Goal: Transaction & Acquisition: Purchase product/service

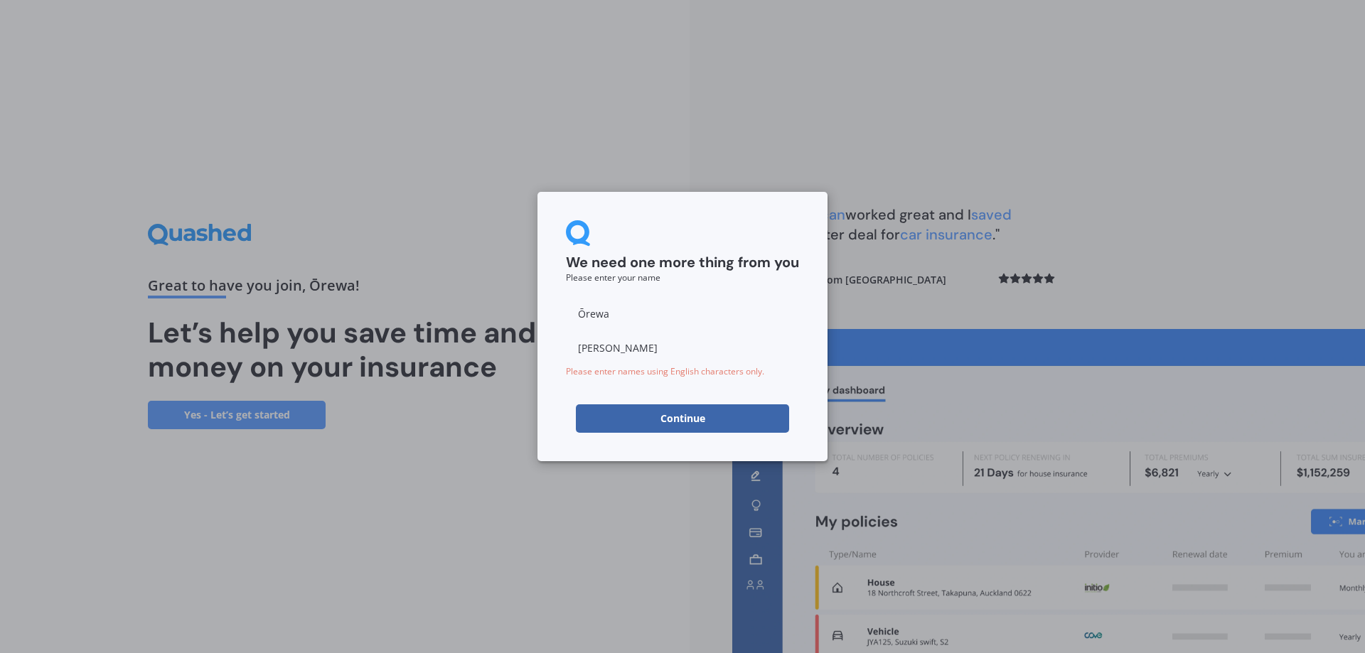
click at [682, 410] on button "Continue" at bounding box center [682, 418] width 213 height 28
click at [590, 310] on input "Ōrewa" at bounding box center [682, 313] width 233 height 28
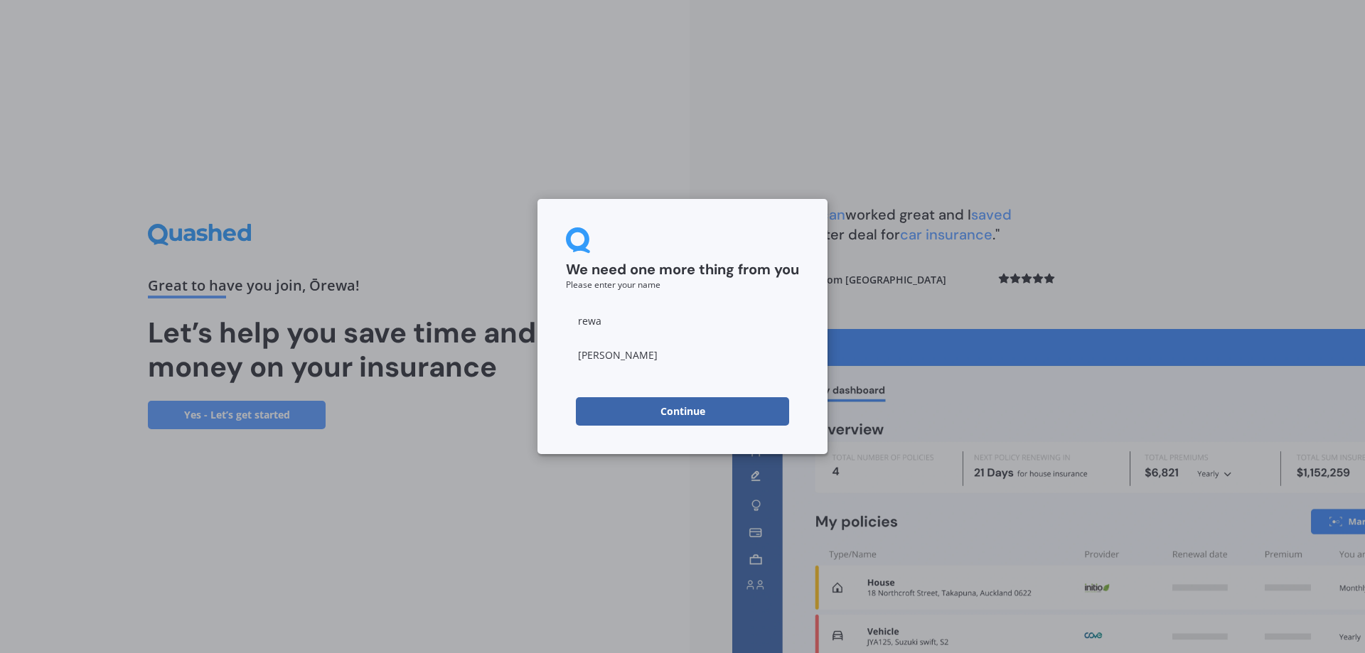
type input "Orewa"
click button "Continue" at bounding box center [682, 411] width 213 height 28
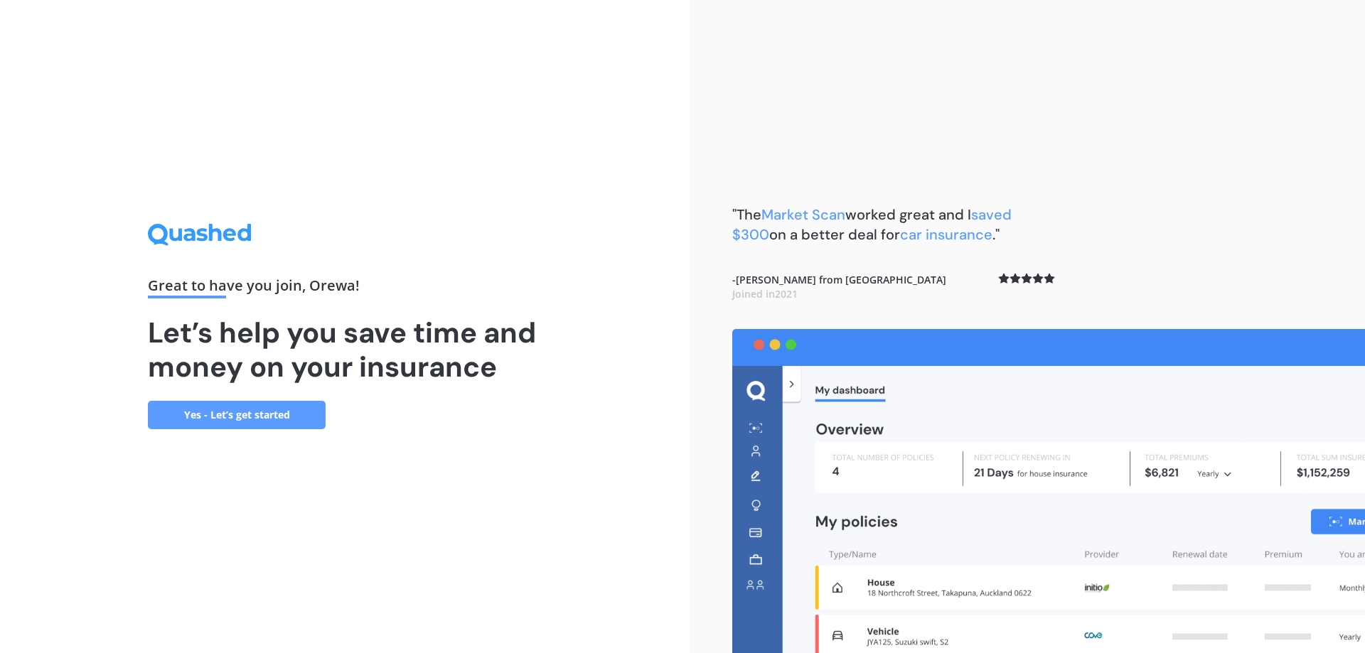
click at [242, 417] on link "Yes - Let’s get started" at bounding box center [237, 415] width 178 height 28
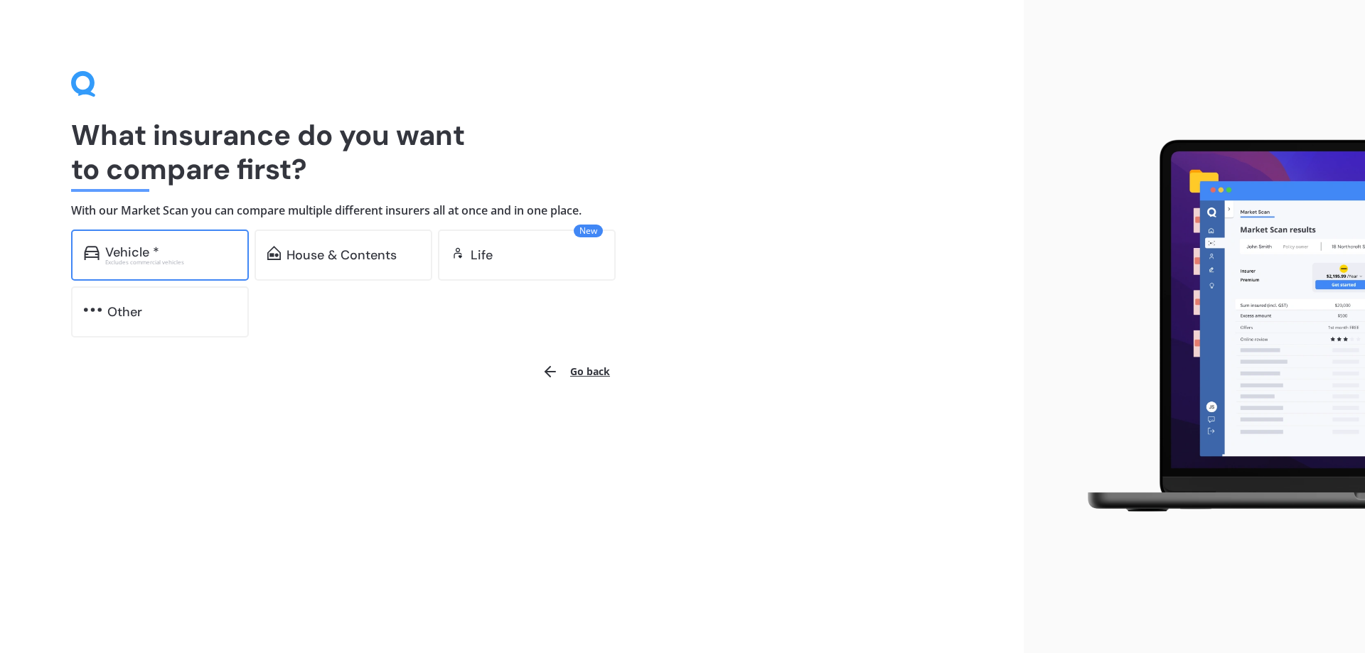
click at [193, 266] on div "Vehicle * Excludes commercial vehicles" at bounding box center [160, 255] width 178 height 51
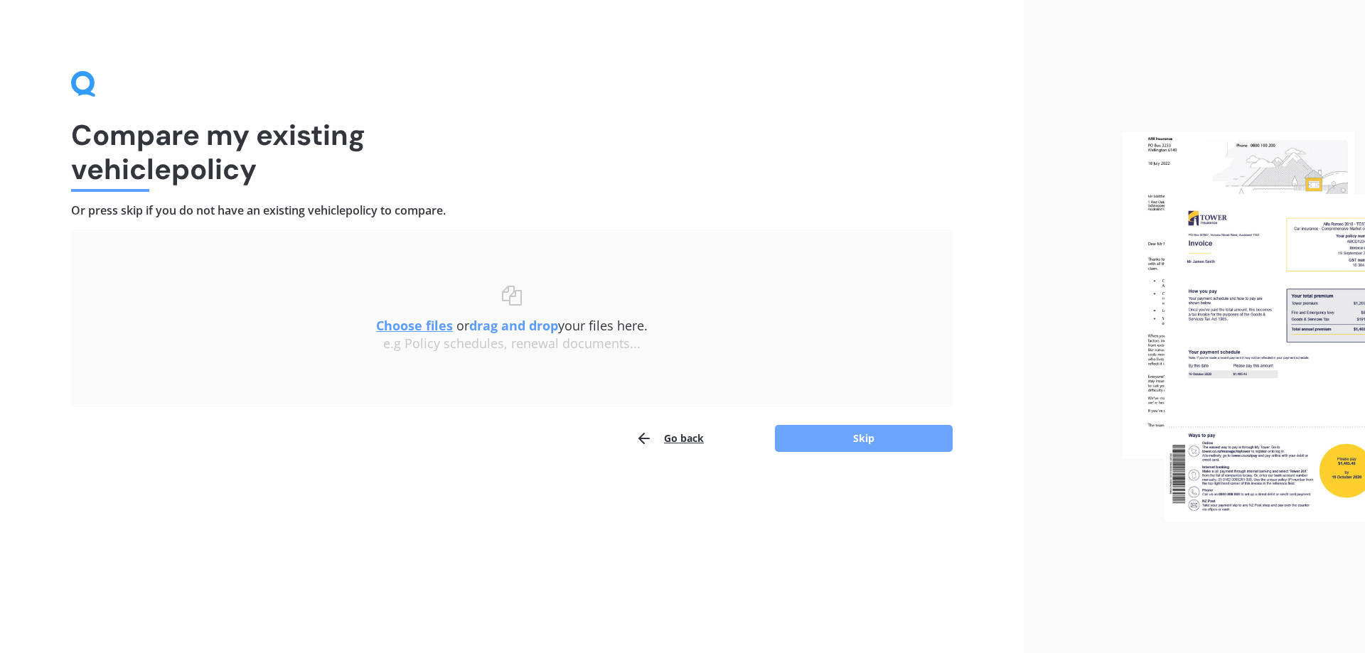
click at [842, 437] on button "Skip" at bounding box center [864, 438] width 178 height 27
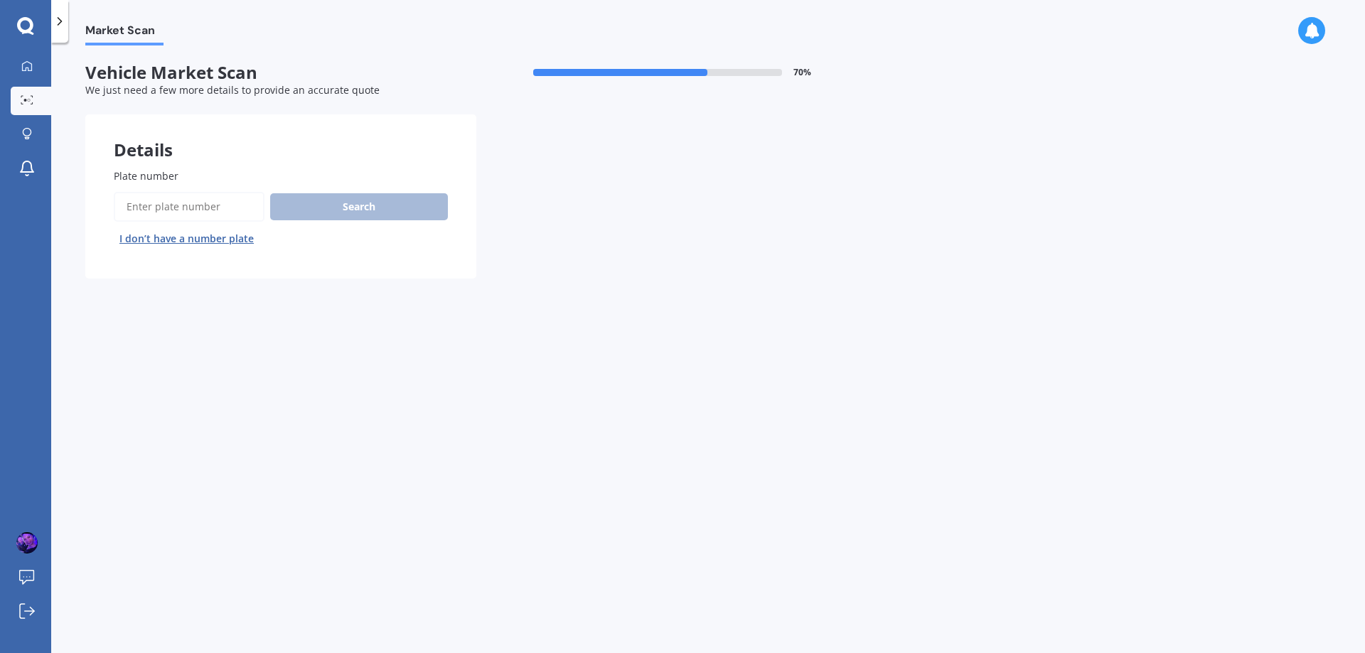
click at [132, 213] on input "Plate number" at bounding box center [189, 207] width 151 height 30
type input "nqu991"
click at [0, 0] on button "Next" at bounding box center [0, 0] width 0 height 0
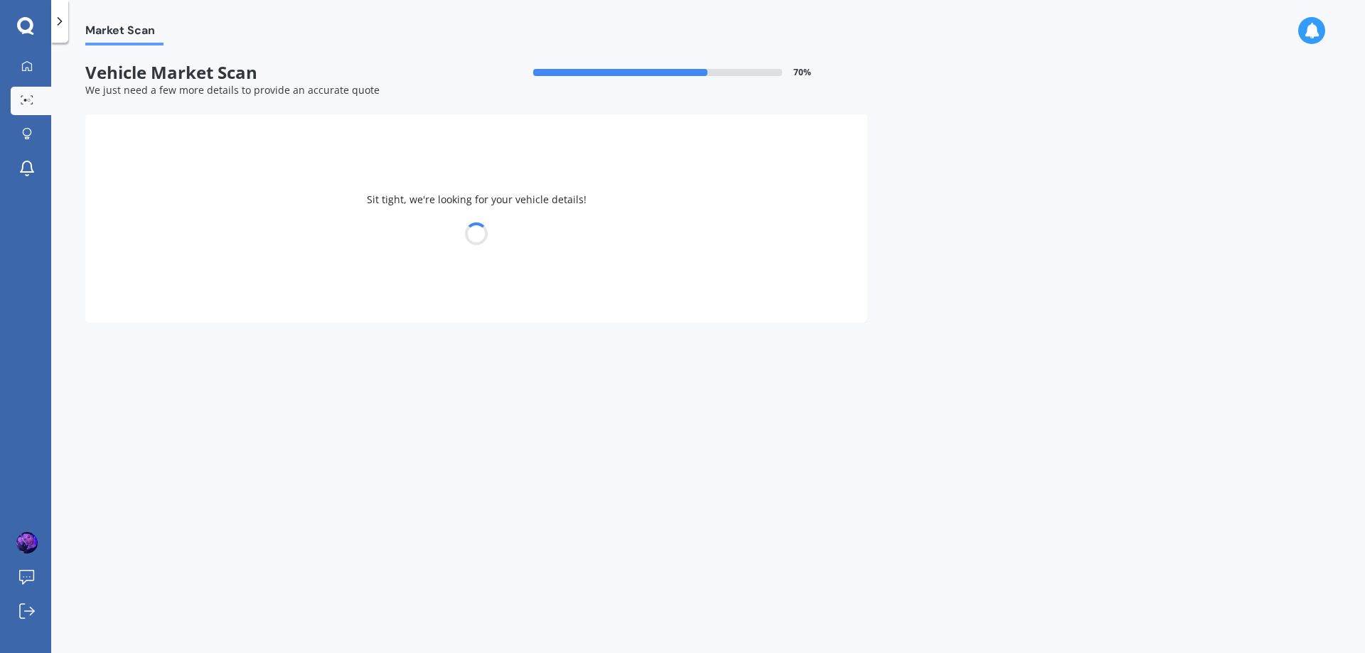
select select "NISSAN"
select select "ELGRAND"
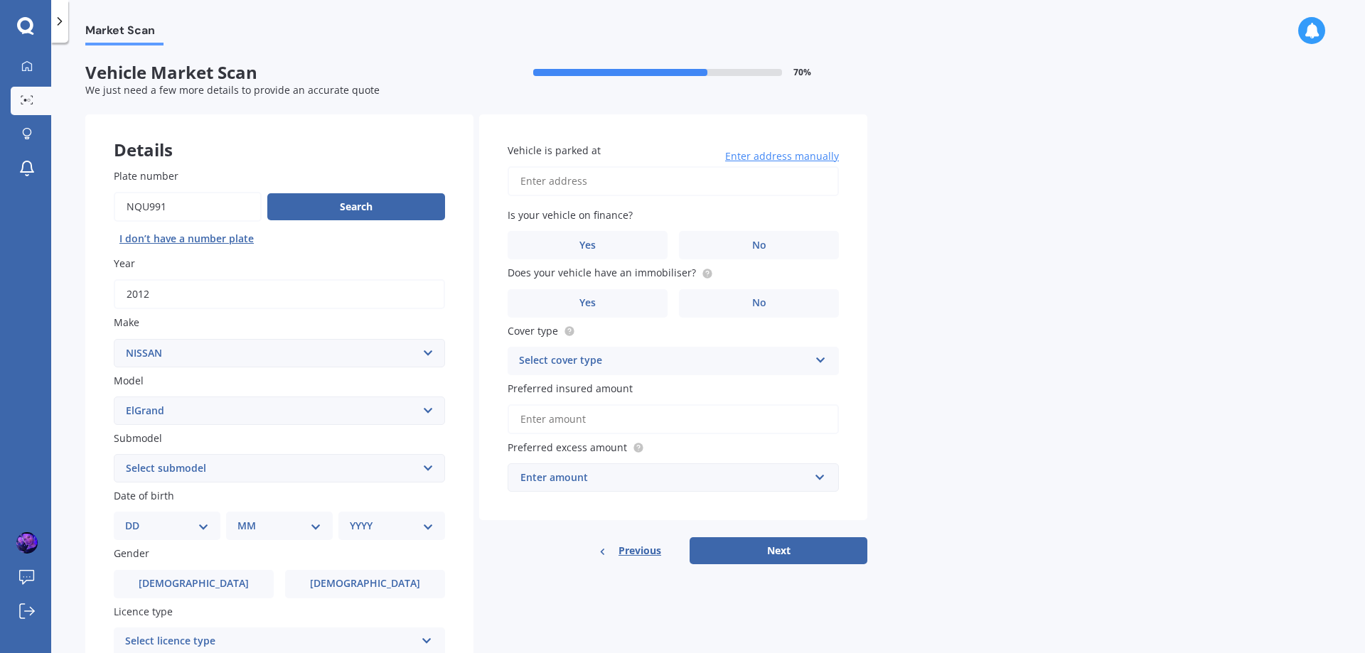
click at [823, 358] on icon at bounding box center [821, 358] width 12 height 10
click at [569, 387] on span "Comprehensive" at bounding box center [557, 389] width 75 height 14
click at [606, 417] on input "Preferred insured amount" at bounding box center [673, 419] width 331 height 30
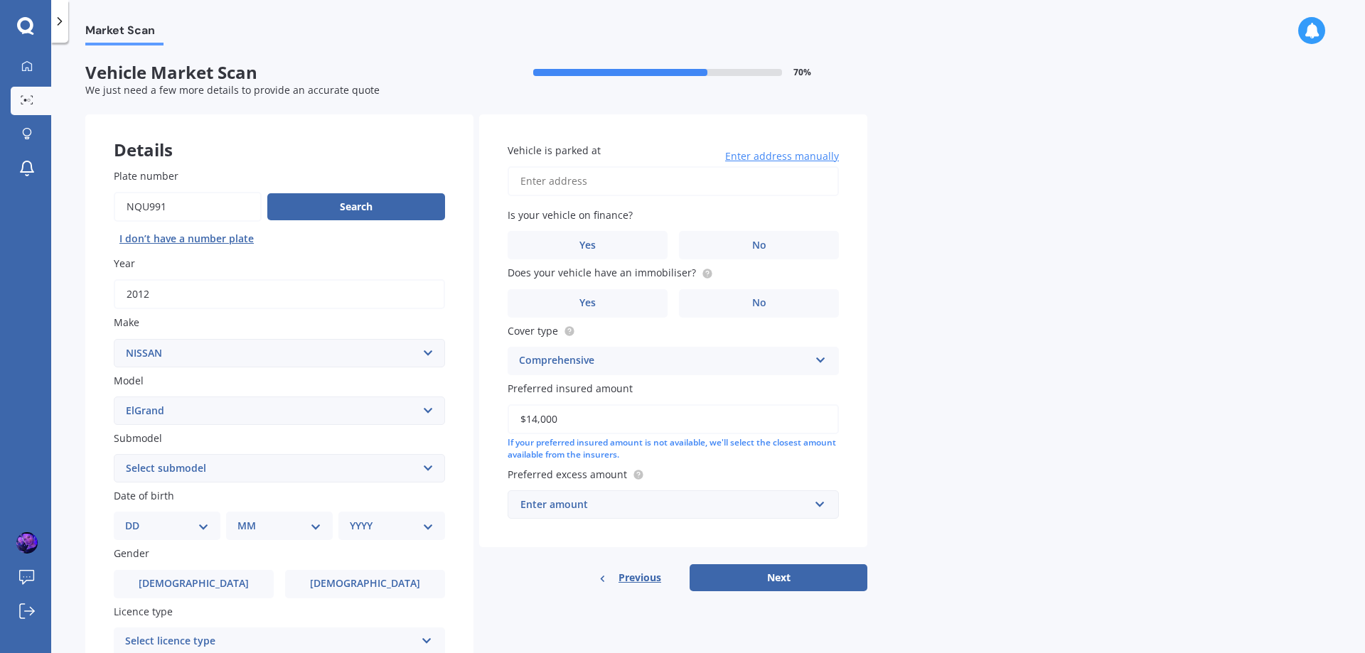
type input "$14,000"
drag, startPoint x: 816, startPoint y: 504, endPoint x: 824, endPoint y: 505, distance: 7.9
click at [820, 505] on input "text" at bounding box center [668, 504] width 318 height 27
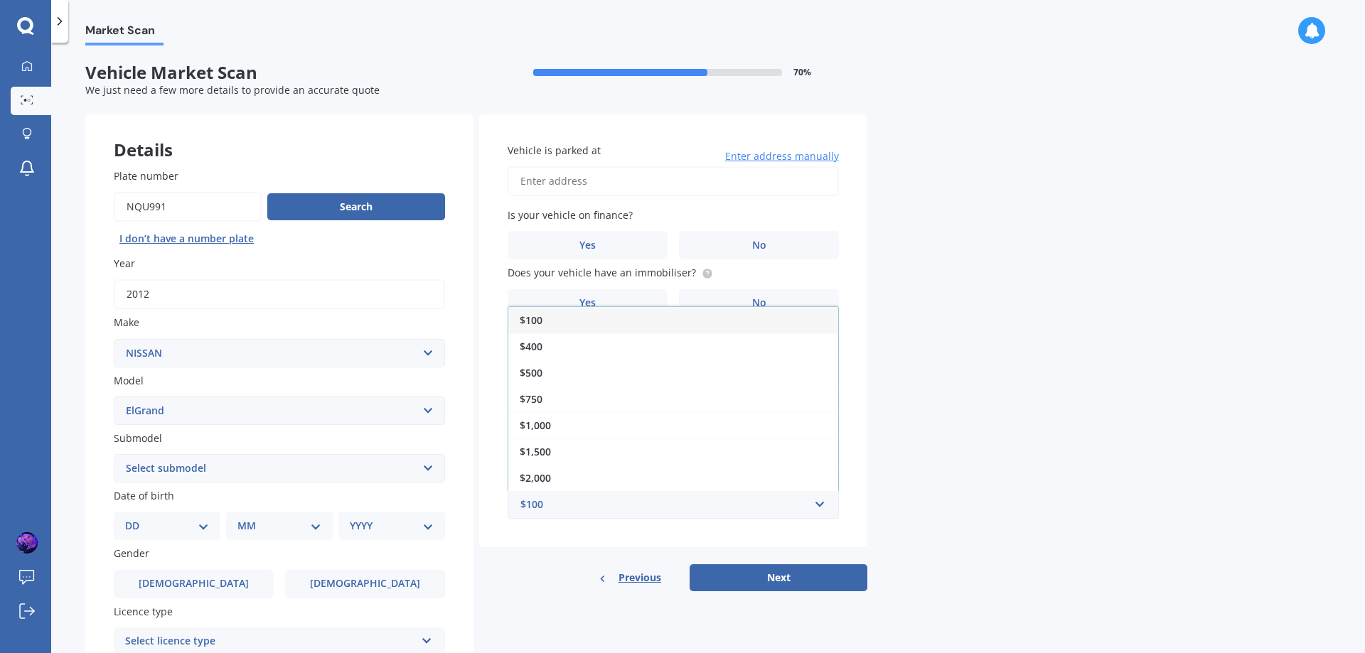
click at [532, 375] on span "$500" at bounding box center [531, 373] width 23 height 14
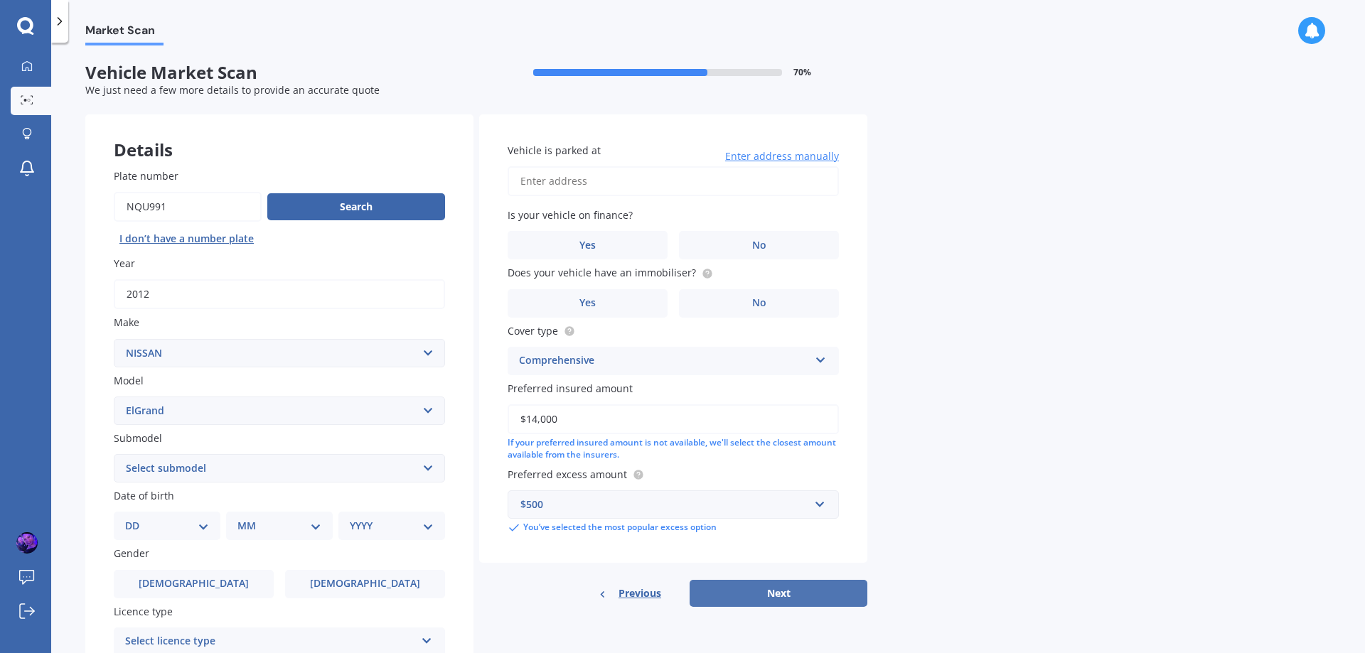
click at [795, 589] on button "Next" at bounding box center [779, 593] width 178 height 27
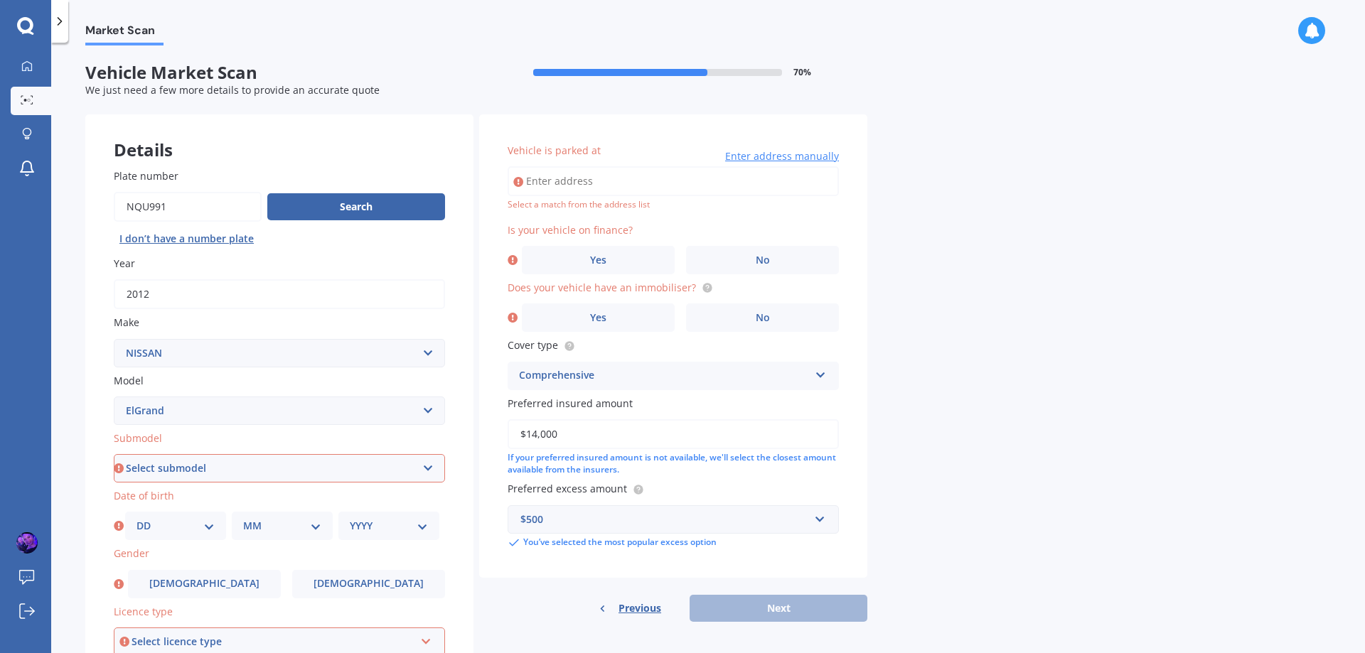
click at [437, 467] on select "Select submodel (All other) Diesel Station Wagon 4WD" at bounding box center [279, 468] width 331 height 28
select select "(ALL OTHER)"
click at [114, 454] on select "Select submodel (All other) Diesel Station Wagon 4WD" at bounding box center [279, 468] width 331 height 28
click at [156, 523] on select "DD 01 02 03 04 05 06 07 08 09 10 11 12 13 14 15 16 17 18 19 20 21 22 23 24 25 2…" at bounding box center [175, 526] width 78 height 16
select select "13"
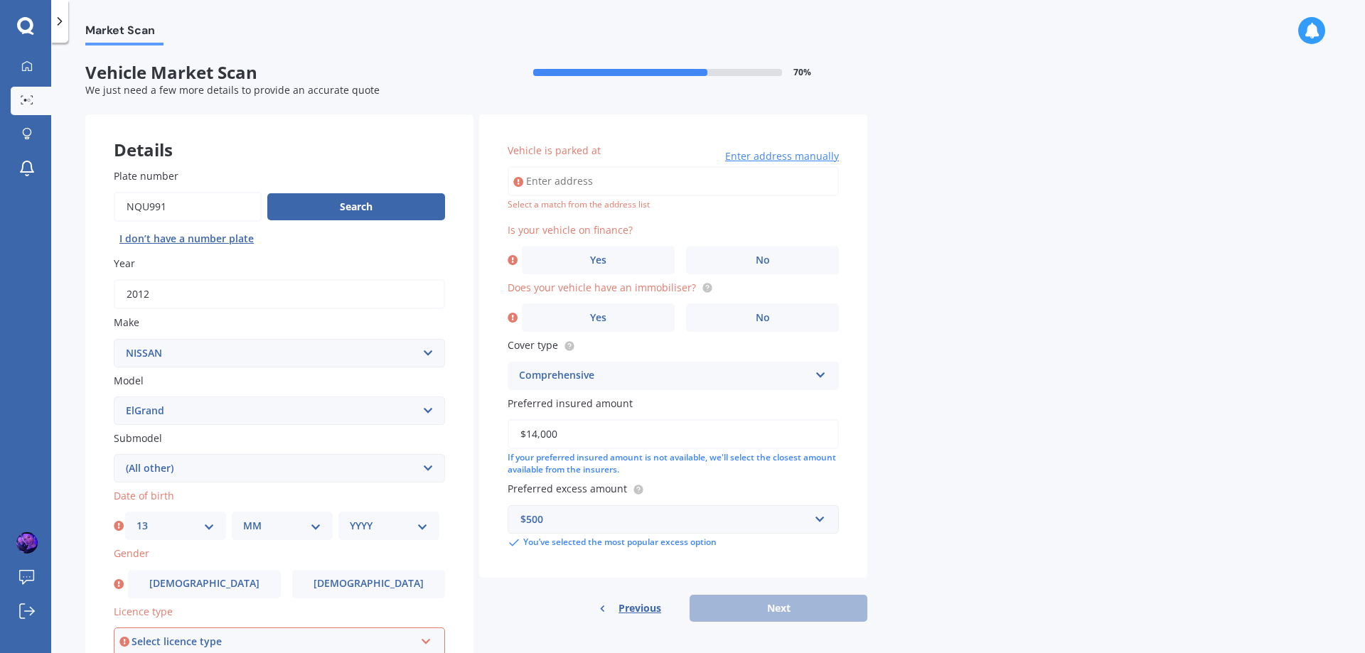
click at [136, 518] on select "DD 01 02 03 04 05 06 07 08 09 10 11 12 13 14 15 16 17 18 19 20 21 22 23 24 25 2…" at bounding box center [175, 526] width 78 height 16
click at [257, 523] on select "MM 01 02 03 04 05 06 07 08 09 10 11 12" at bounding box center [282, 526] width 78 height 16
select select "10"
click at [243, 518] on select "MM 01 02 03 04 05 06 07 08 09 10 11 12" at bounding box center [282, 526] width 78 height 16
click at [360, 528] on select "YYYY 2025 2024 2023 2022 2021 2020 2019 2018 2017 2016 2015 2014 2013 2012 2011…" at bounding box center [389, 526] width 78 height 16
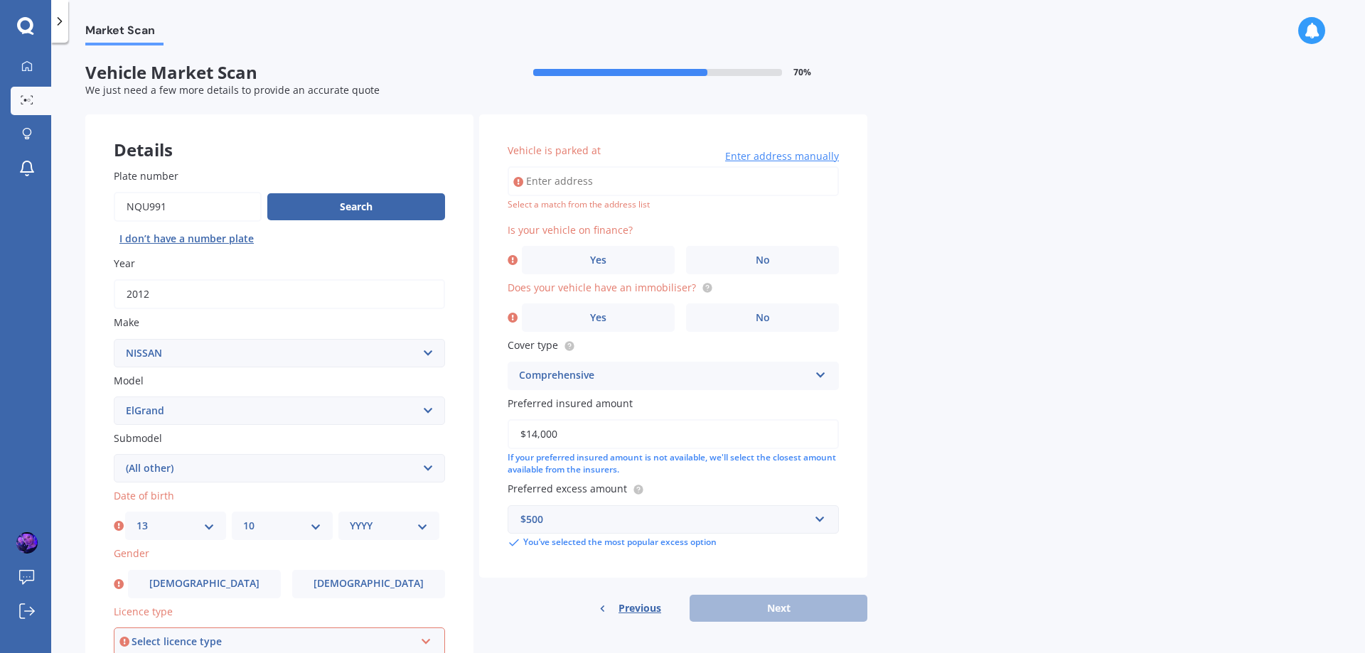
select select "1988"
click at [350, 518] on select "YYYY 2025 2024 2023 2022 2021 2020 2019 2018 2017 2016 2015 2014 2013 2012 2011…" at bounding box center [389, 526] width 78 height 16
click at [356, 588] on span "Female" at bounding box center [368, 584] width 113 height 12
click at [0, 0] on input "Female" at bounding box center [0, 0] width 0 height 0
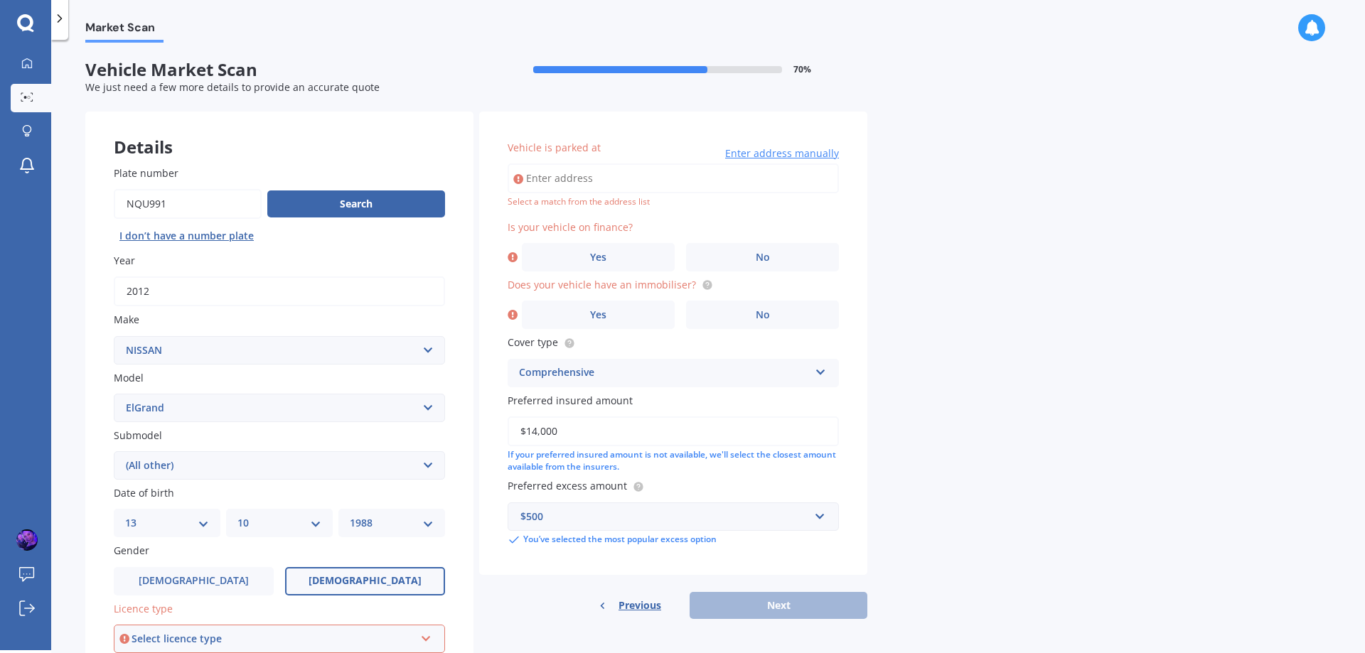
click at [413, 634] on div "Select licence type" at bounding box center [273, 639] width 283 height 16
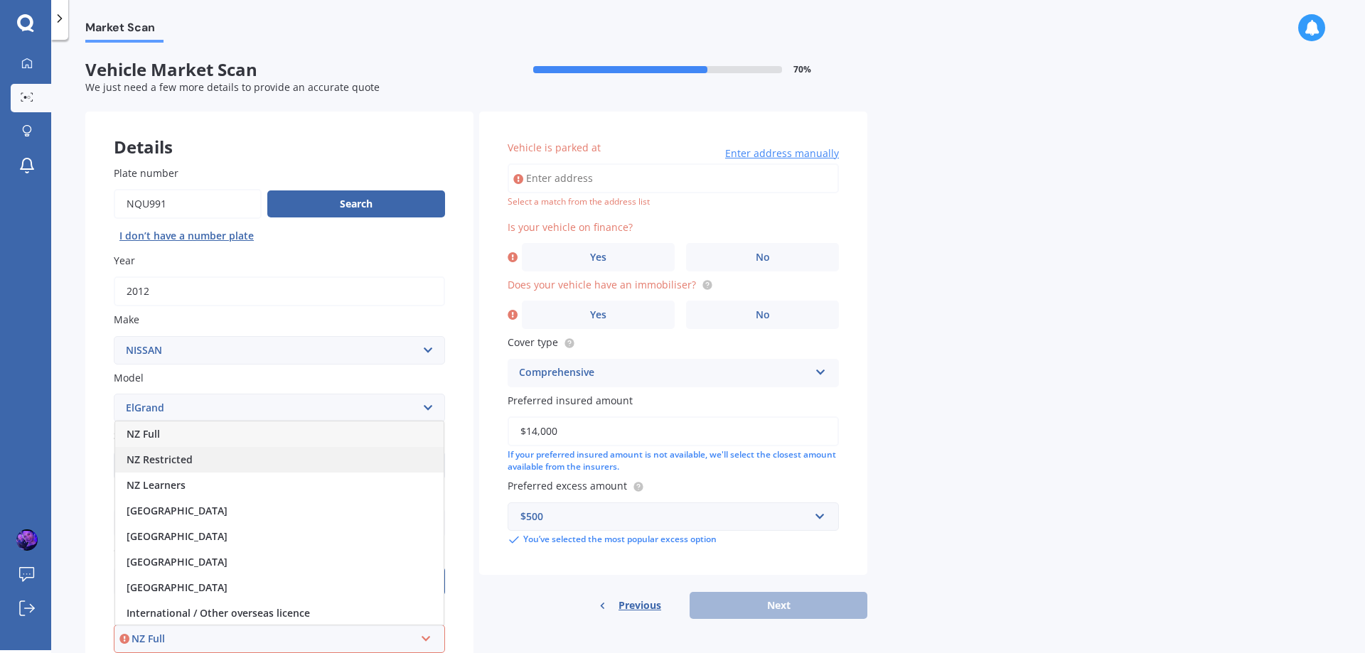
click at [235, 451] on div "NZ Restricted" at bounding box center [279, 460] width 328 height 26
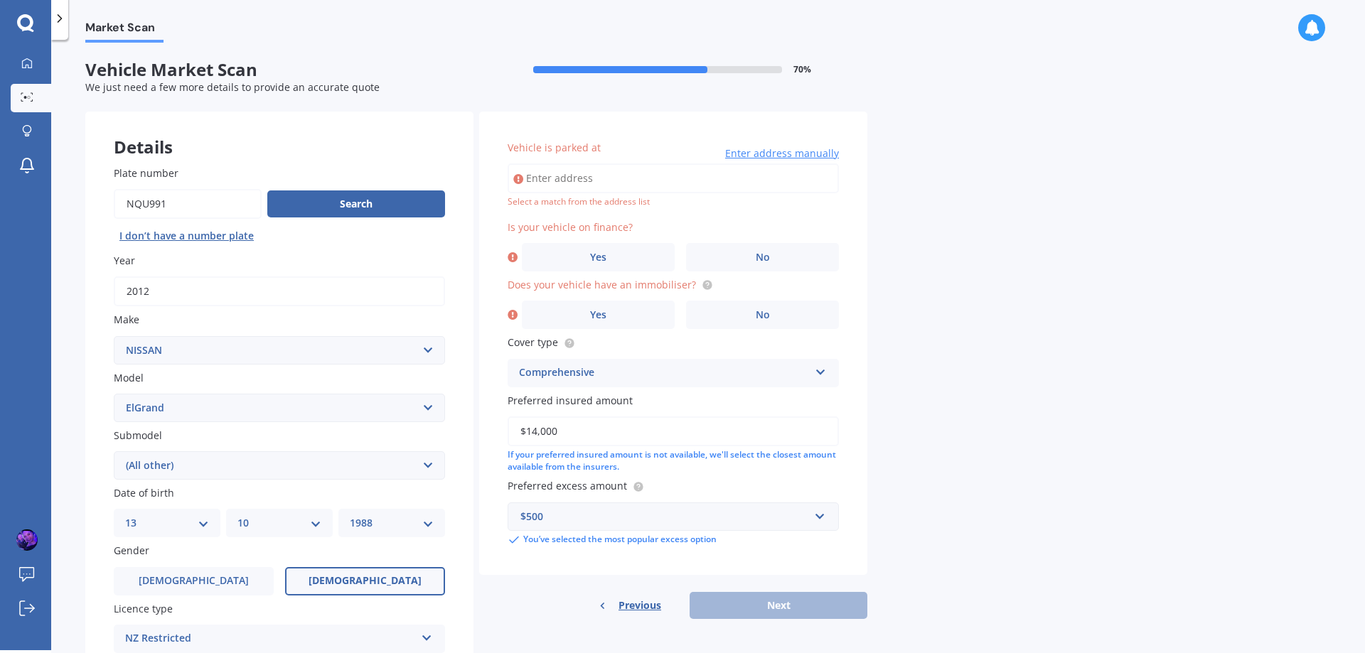
scroll to position [58, 0]
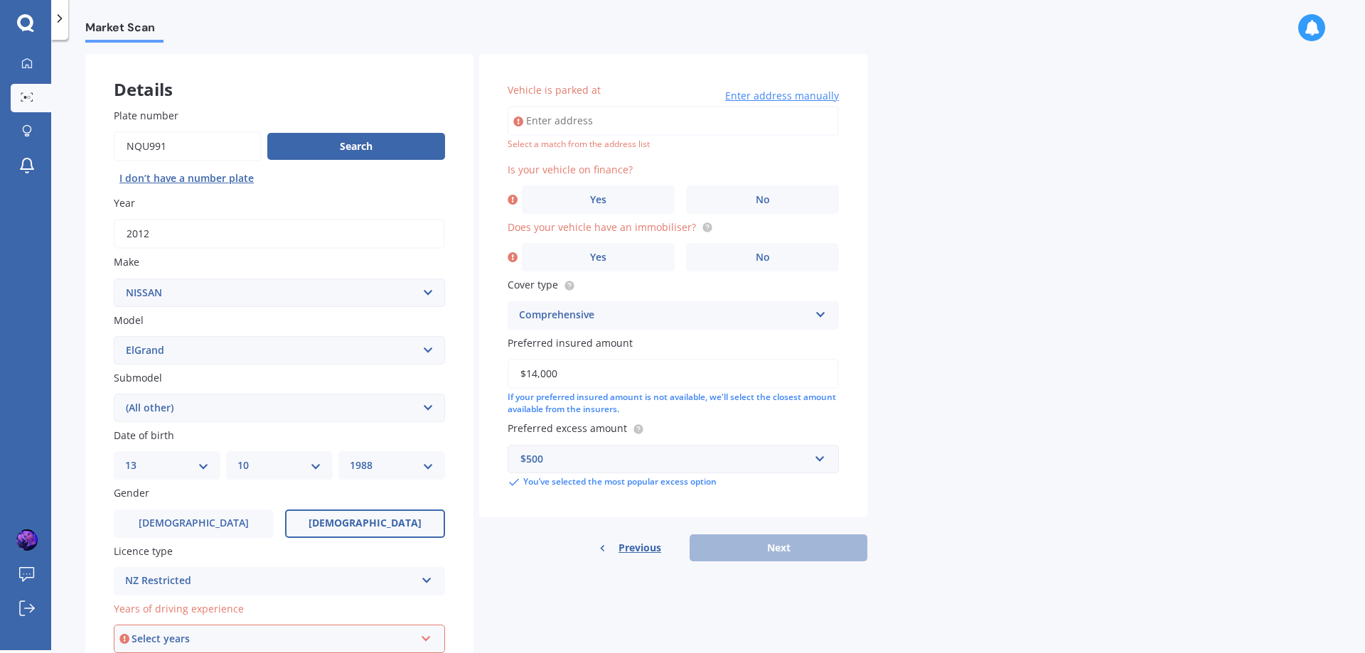
click at [402, 635] on div "Select years" at bounding box center [273, 639] width 283 height 16
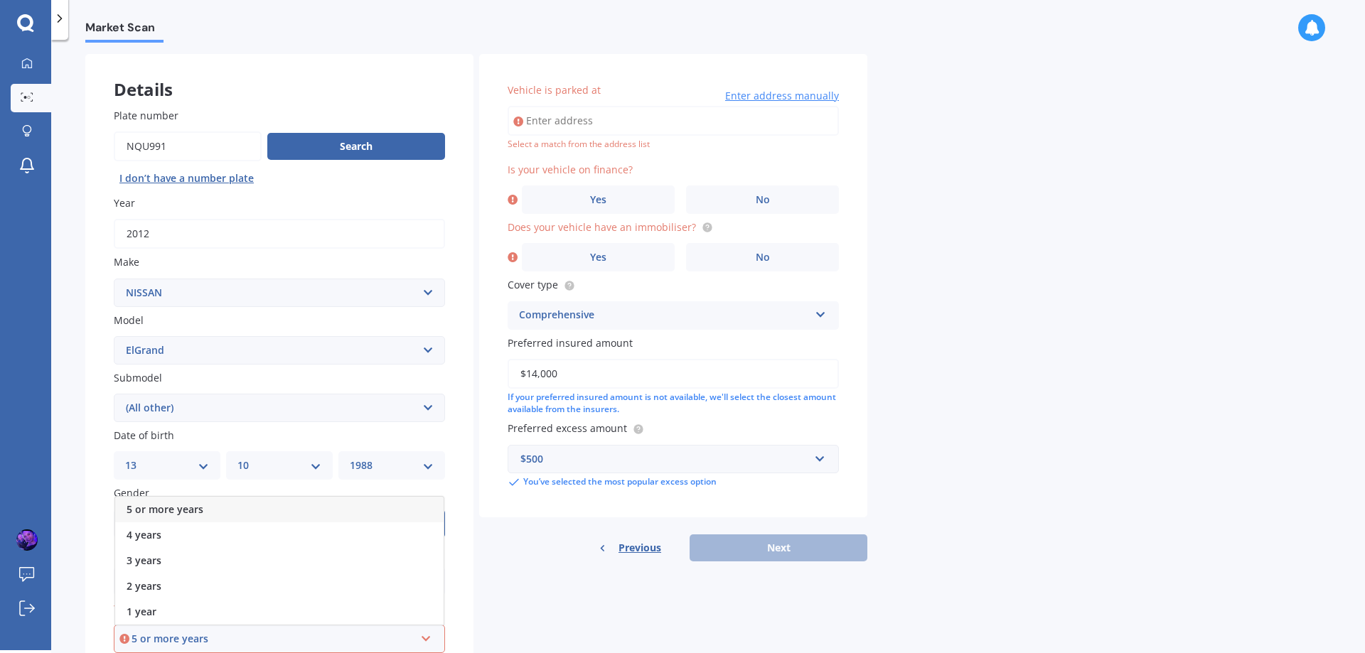
click at [198, 513] on span "5 or more years" at bounding box center [165, 510] width 77 height 14
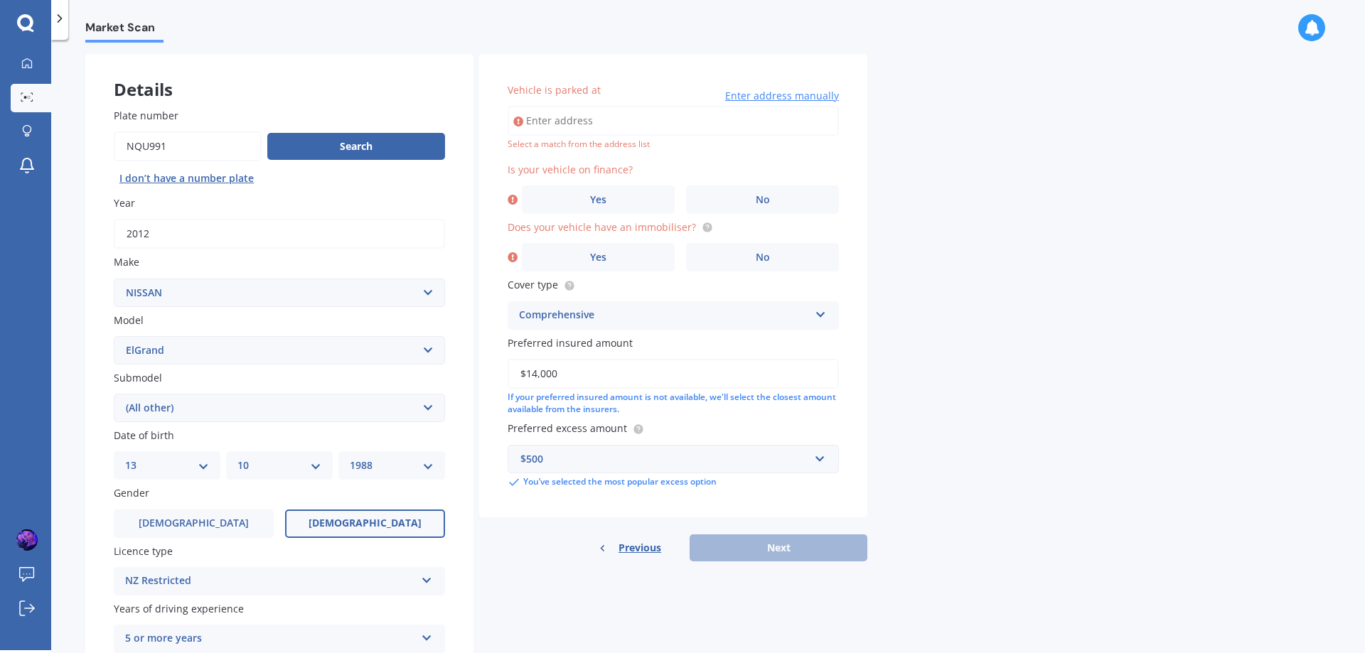
scroll to position [115, 0]
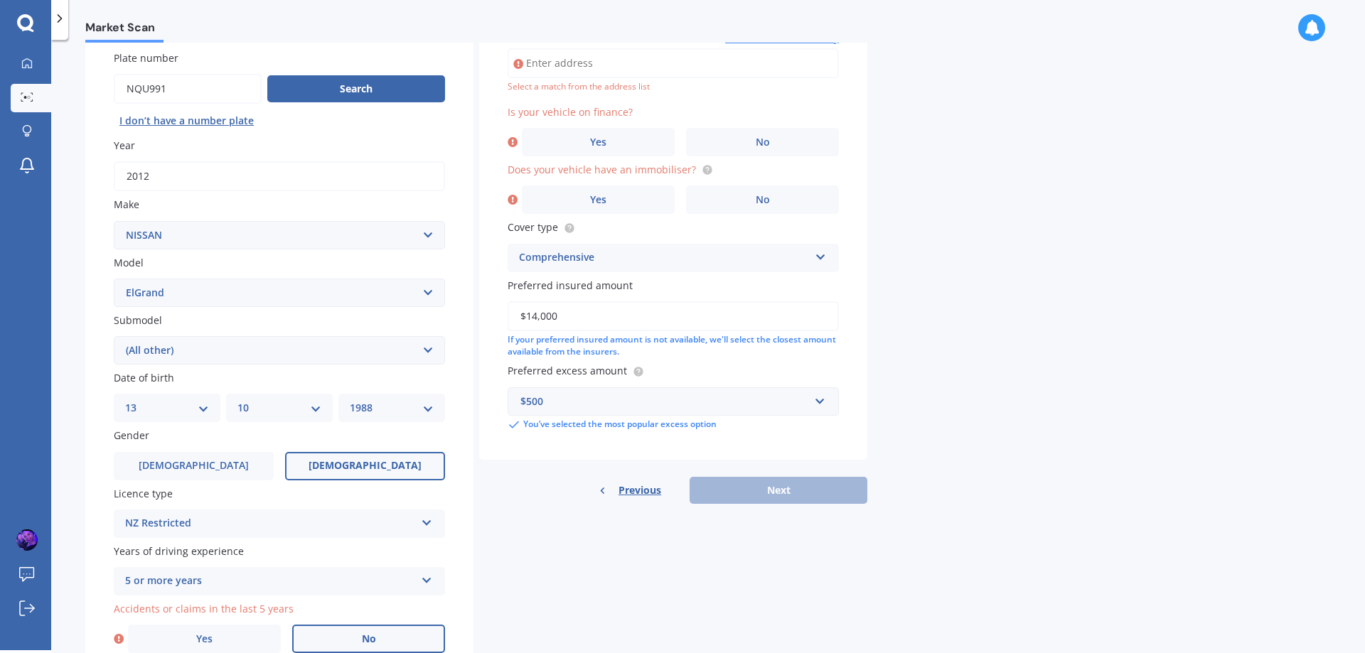
click at [370, 639] on span "No" at bounding box center [369, 639] width 14 height 12
click at [0, 0] on input "No" at bounding box center [0, 0] width 0 height 0
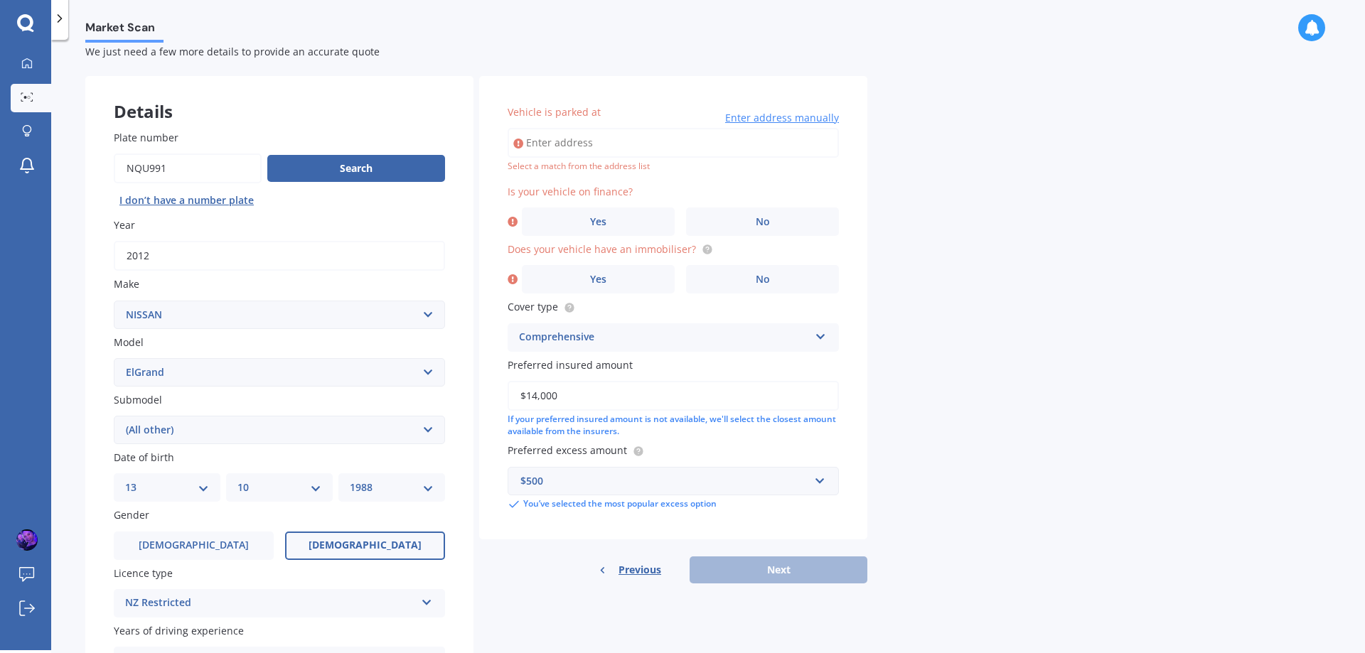
scroll to position [31, 0]
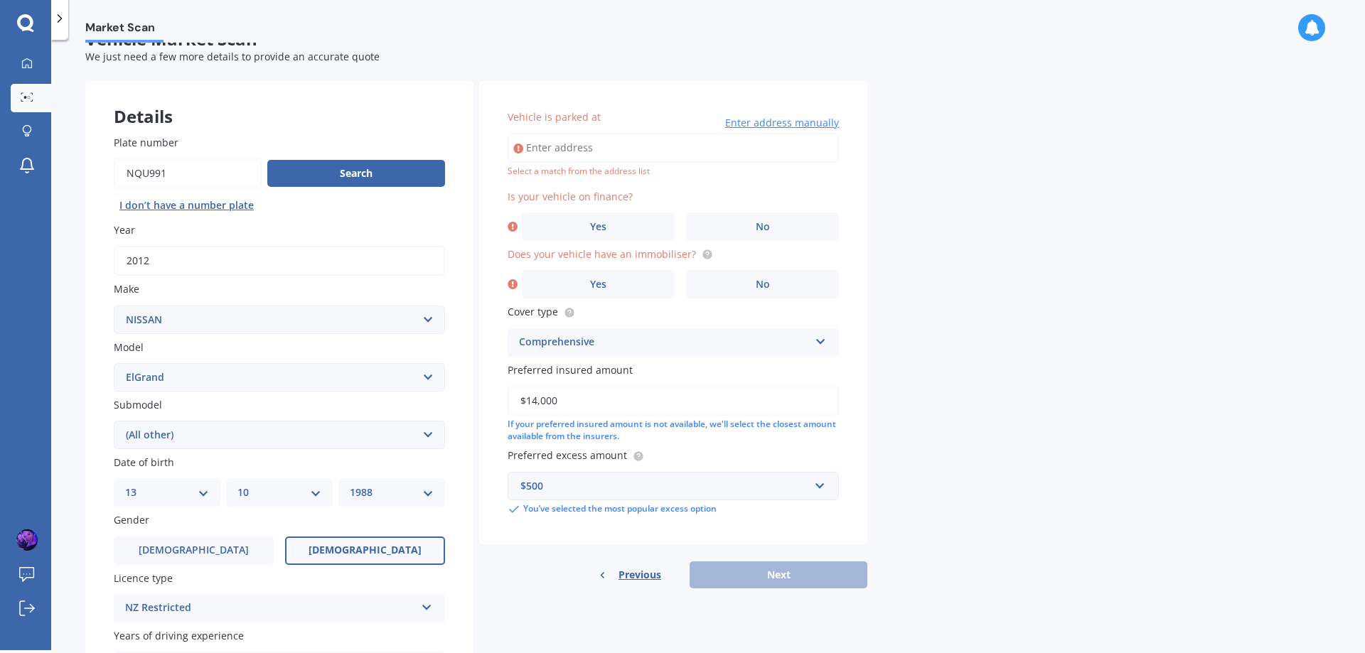
click at [581, 146] on input "Vehicle is parked at" at bounding box center [673, 148] width 331 height 30
click at [583, 223] on label "Yes" at bounding box center [598, 227] width 153 height 28
click at [0, 0] on input "Yes" at bounding box center [0, 0] width 0 height 0
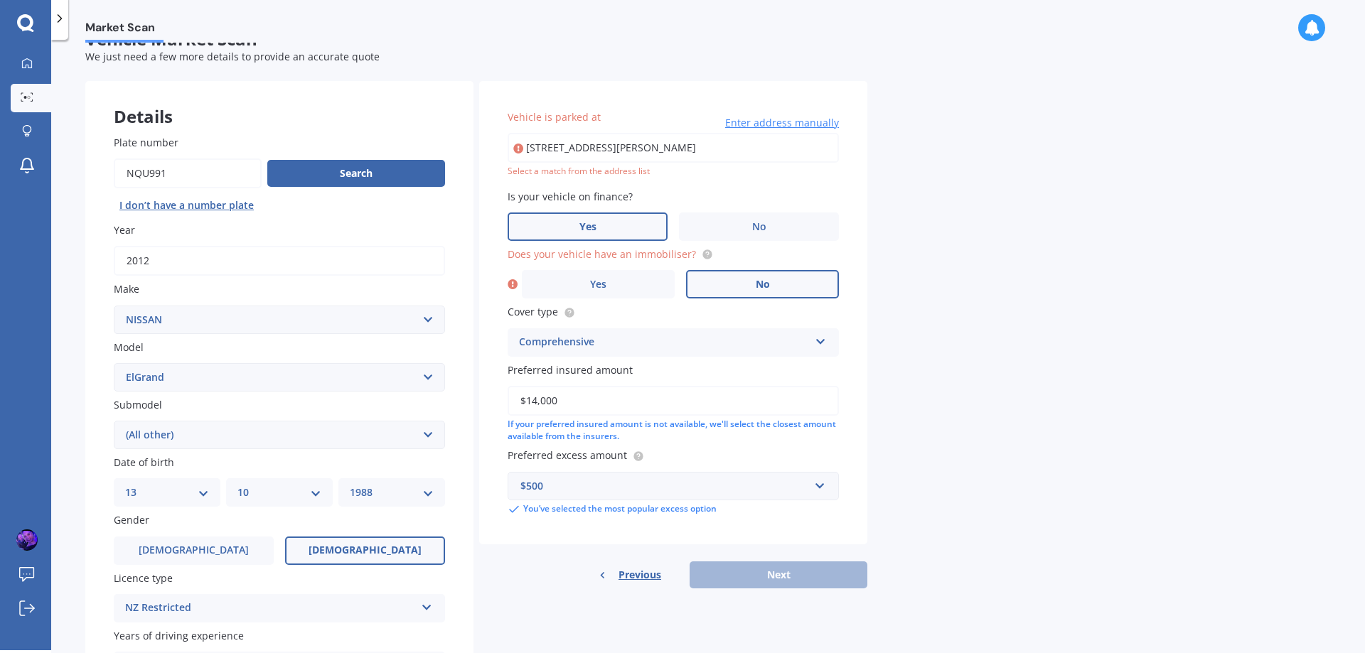
click at [786, 284] on label "No" at bounding box center [762, 284] width 153 height 28
click at [0, 0] on input "No" at bounding box center [0, 0] width 0 height 0
click at [590, 119] on span "Vehicle is parked at" at bounding box center [554, 117] width 93 height 14
click at [590, 133] on input "7 Irene Place FordlandsRotorua, Bay of Plenty 3015" at bounding box center [673, 148] width 331 height 30
drag, startPoint x: 780, startPoint y: 144, endPoint x: 526, endPoint y: 143, distance: 254.5
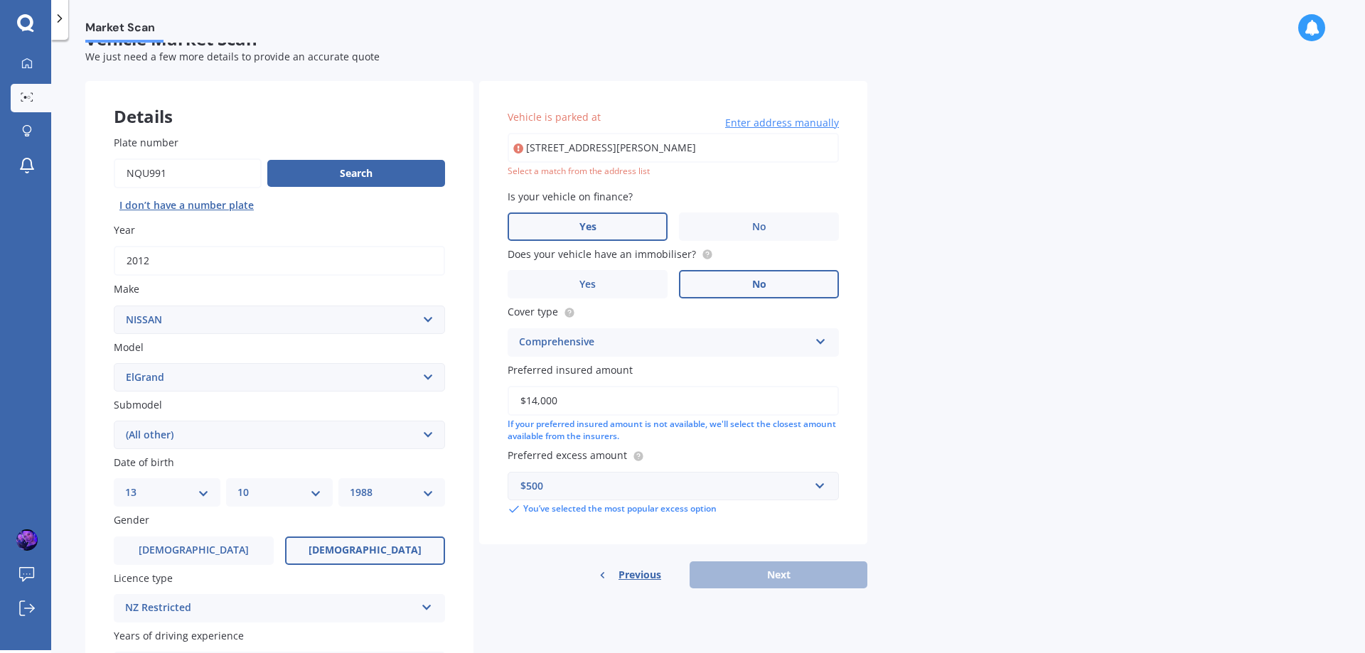
click at [526, 143] on input "7 Irene Place FordlandsRotorua, Bay of Plenty 3015" at bounding box center [673, 148] width 331 height 30
click at [773, 147] on input "7 Irene Place FordlandsRotorua, Bay of Plenty 3015" at bounding box center [673, 148] width 331 height 30
click at [678, 153] on input "7 Irene PlaceRotorua 3015" at bounding box center [673, 148] width 331 height 30
type input "7"
type input "7 Irene Place, Fordlands, Rotorua 3015"
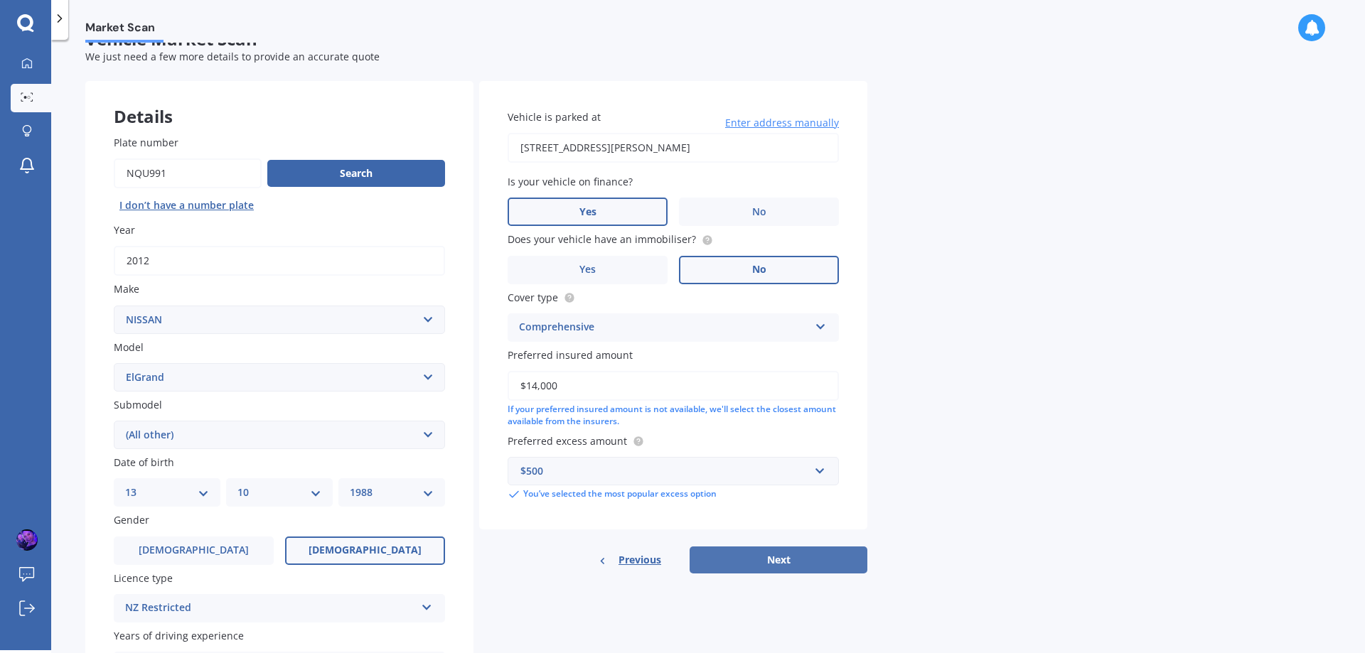
click at [817, 557] on button "Next" at bounding box center [779, 560] width 178 height 27
select select "13"
select select "10"
select select "1988"
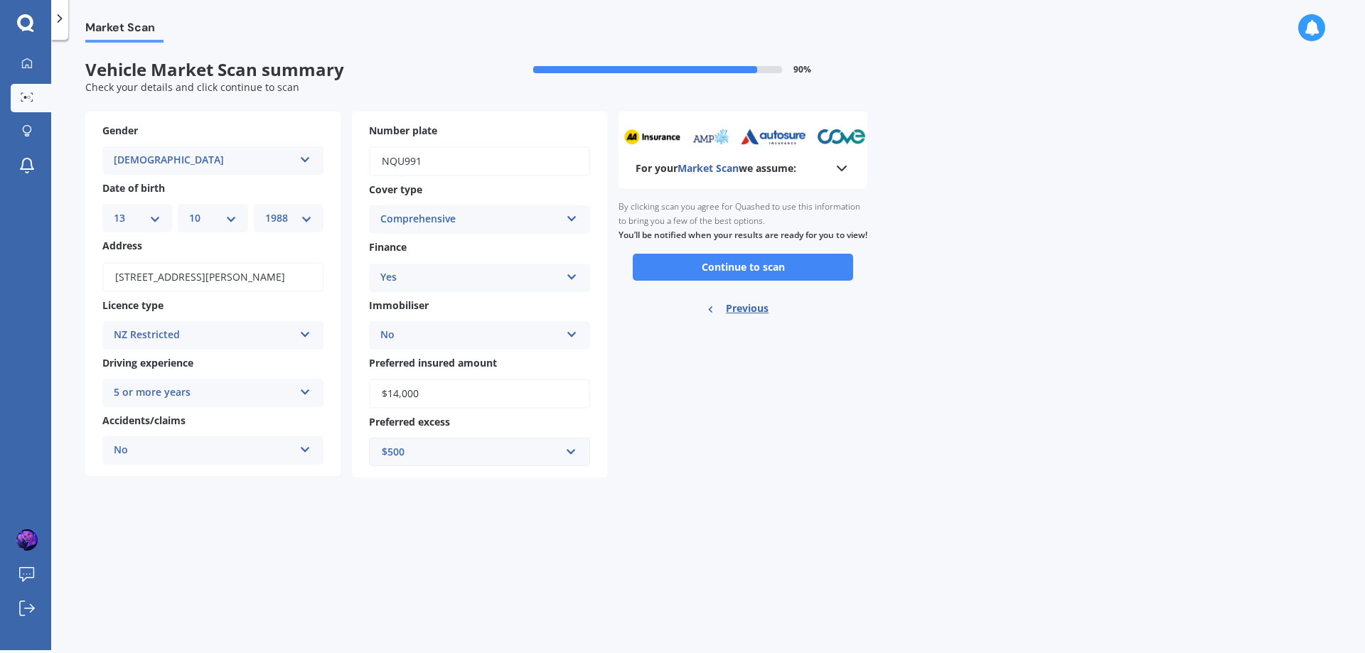
scroll to position [0, 0]
click at [839, 167] on icon at bounding box center [841, 168] width 17 height 17
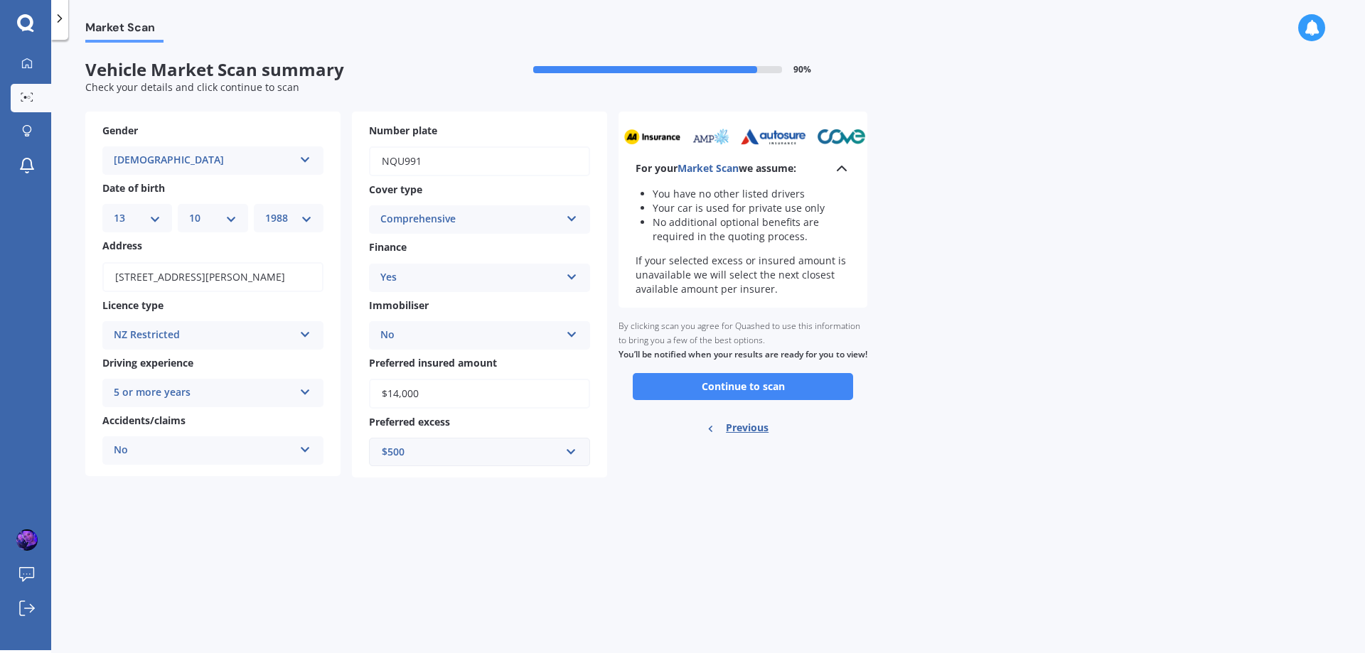
click at [839, 167] on icon at bounding box center [841, 168] width 17 height 17
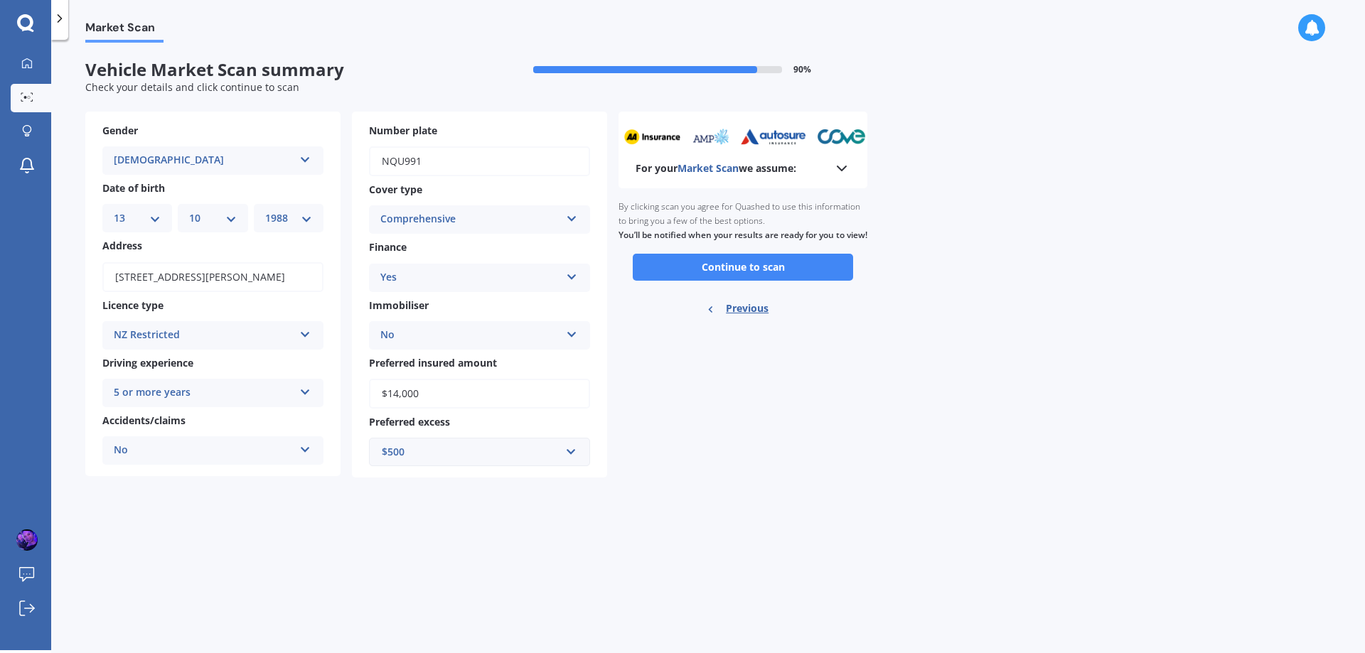
click at [841, 171] on icon at bounding box center [841, 168] width 17 height 17
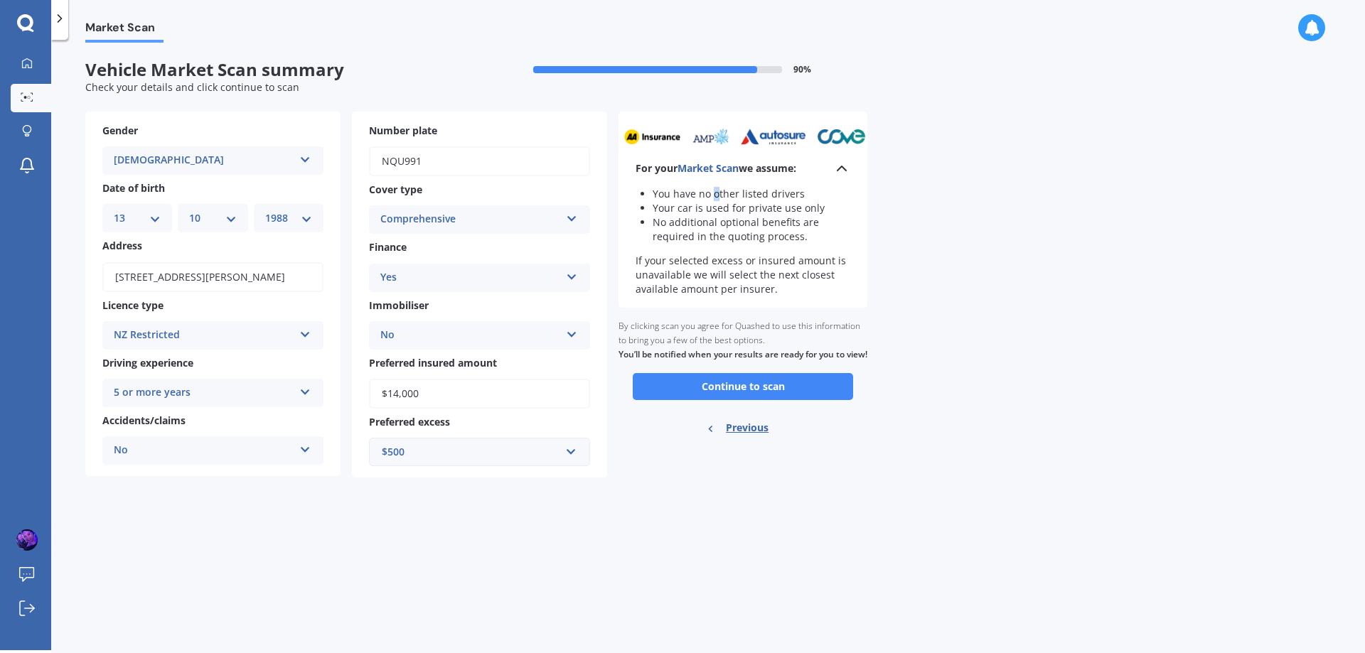
click at [716, 191] on li "You have no other listed drivers" at bounding box center [752, 194] width 198 height 14
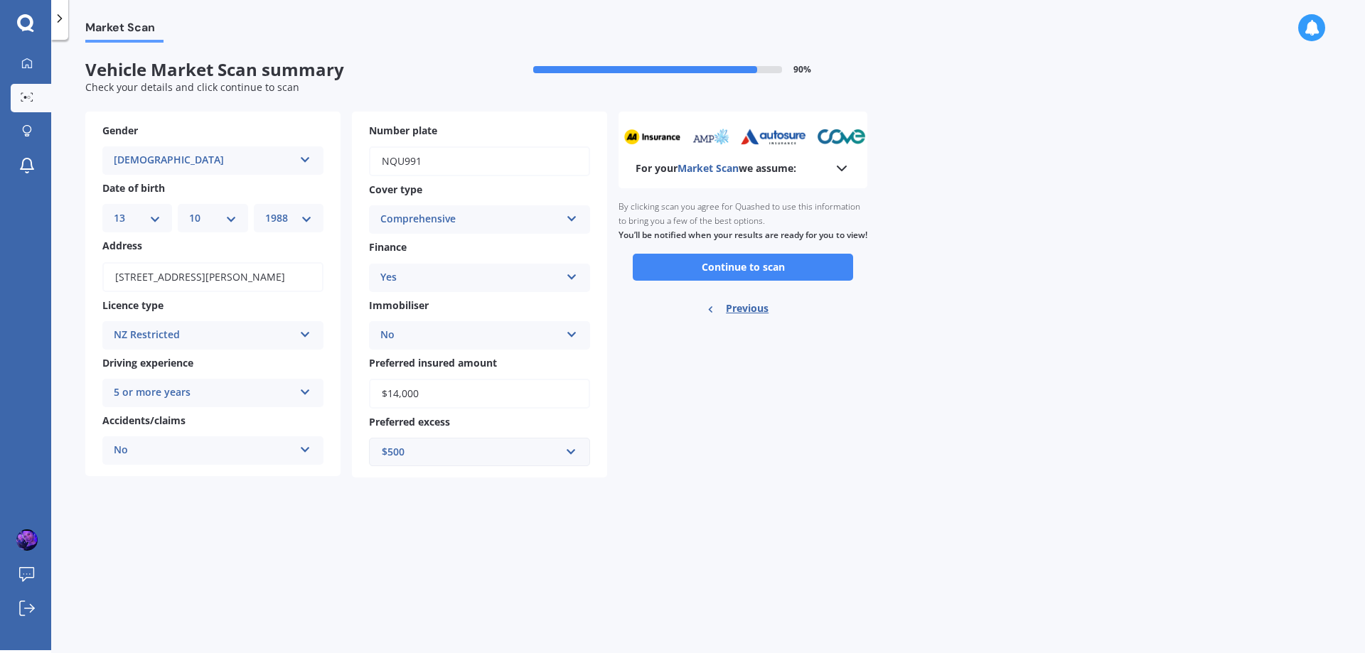
click at [843, 164] on icon at bounding box center [841, 168] width 17 height 17
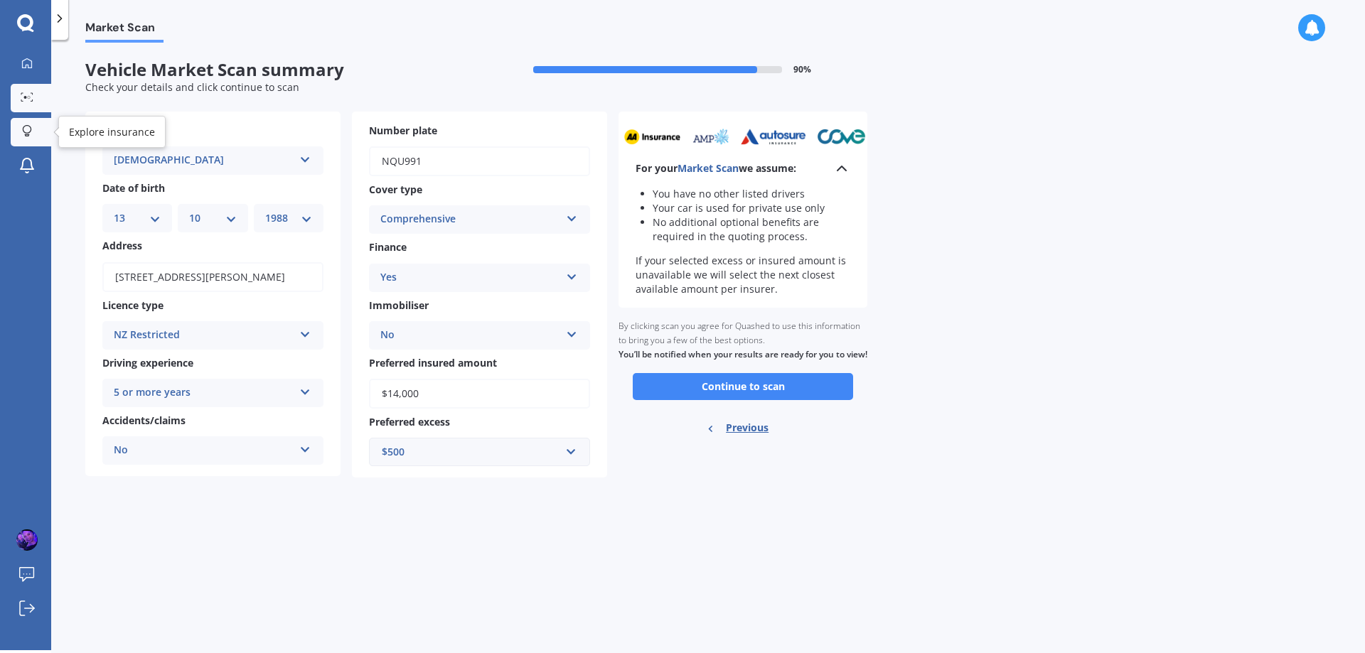
click at [26, 125] on icon at bounding box center [27, 131] width 10 height 12
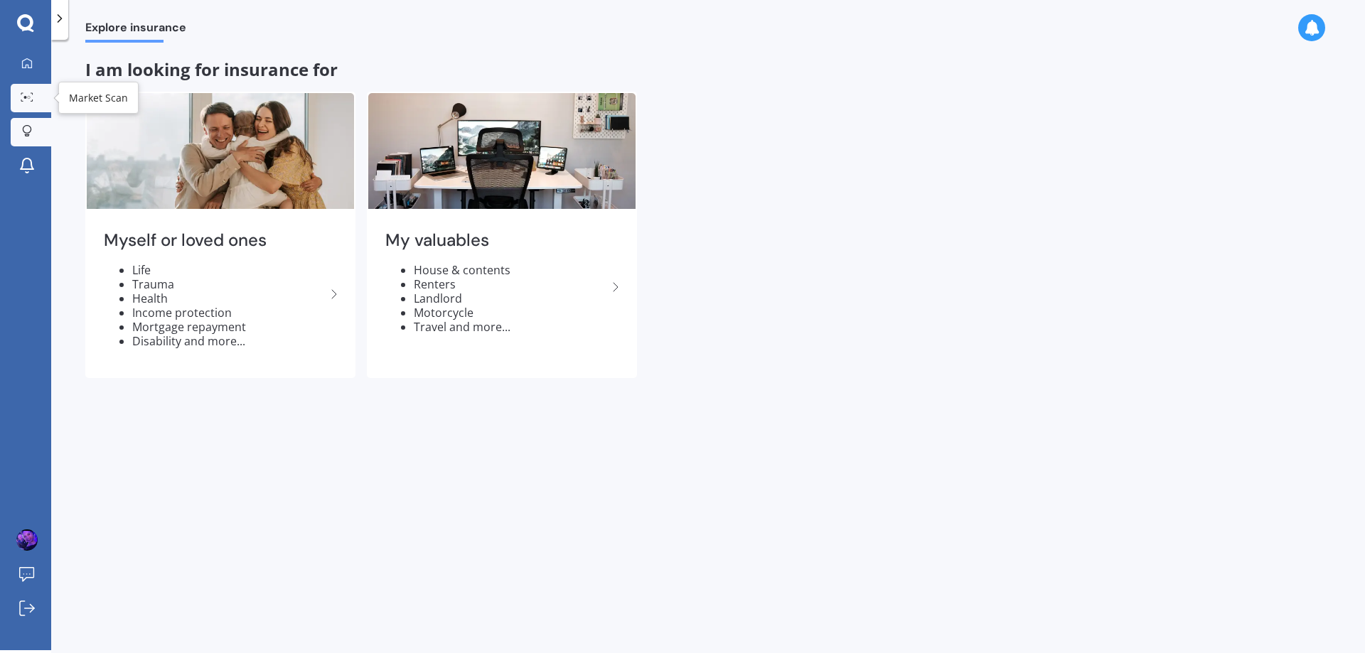
click at [28, 92] on icon at bounding box center [27, 96] width 13 height 9
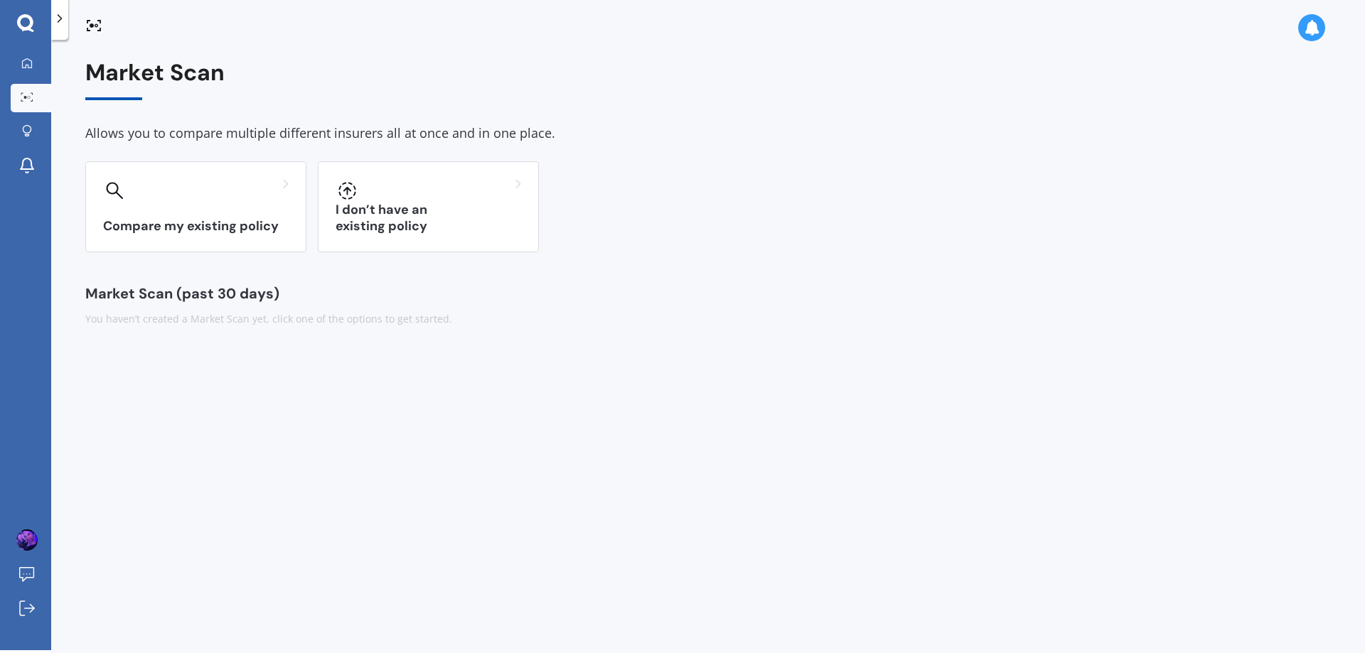
click at [815, 180] on div "Compare my existing policy I don’t have an existing policy" at bounding box center [707, 206] width 1245 height 91
